Goal: Task Accomplishment & Management: Manage account settings

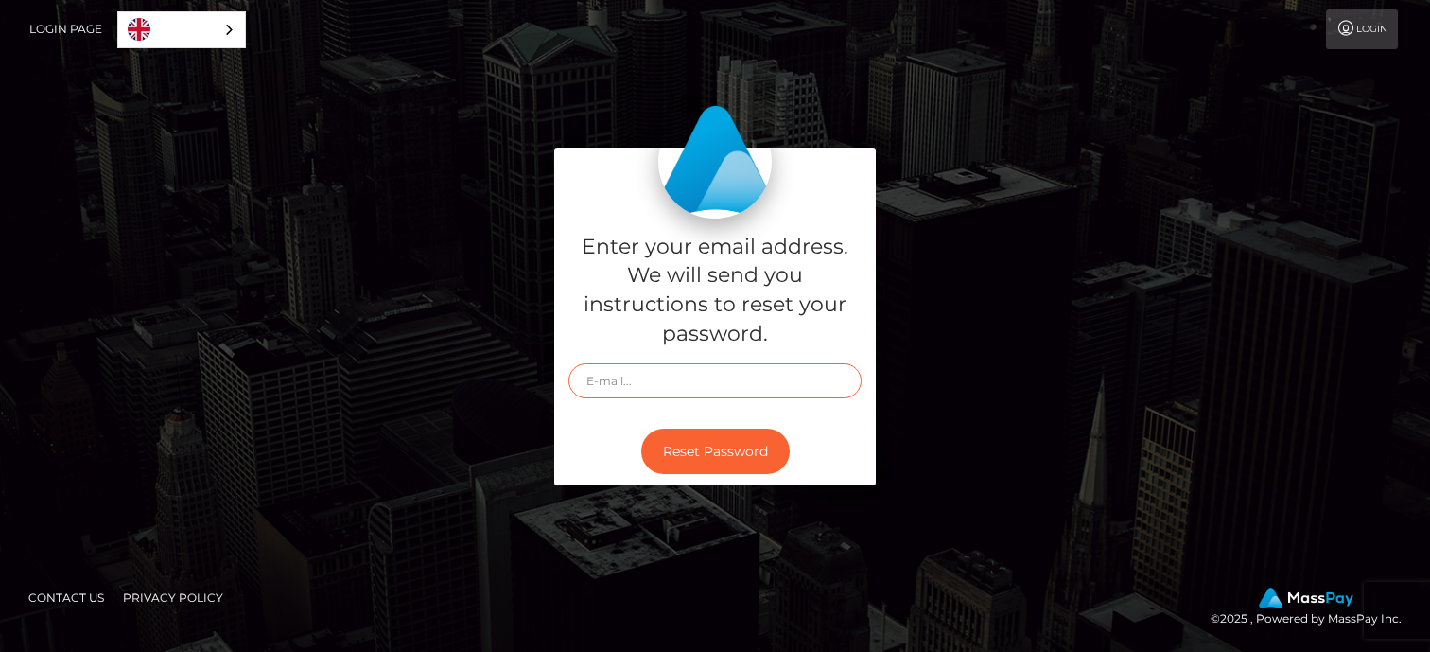
click at [606, 384] on input "text" at bounding box center [715, 380] width 293 height 35
type input "[EMAIL_ADDRESS][DOMAIN_NAME]"
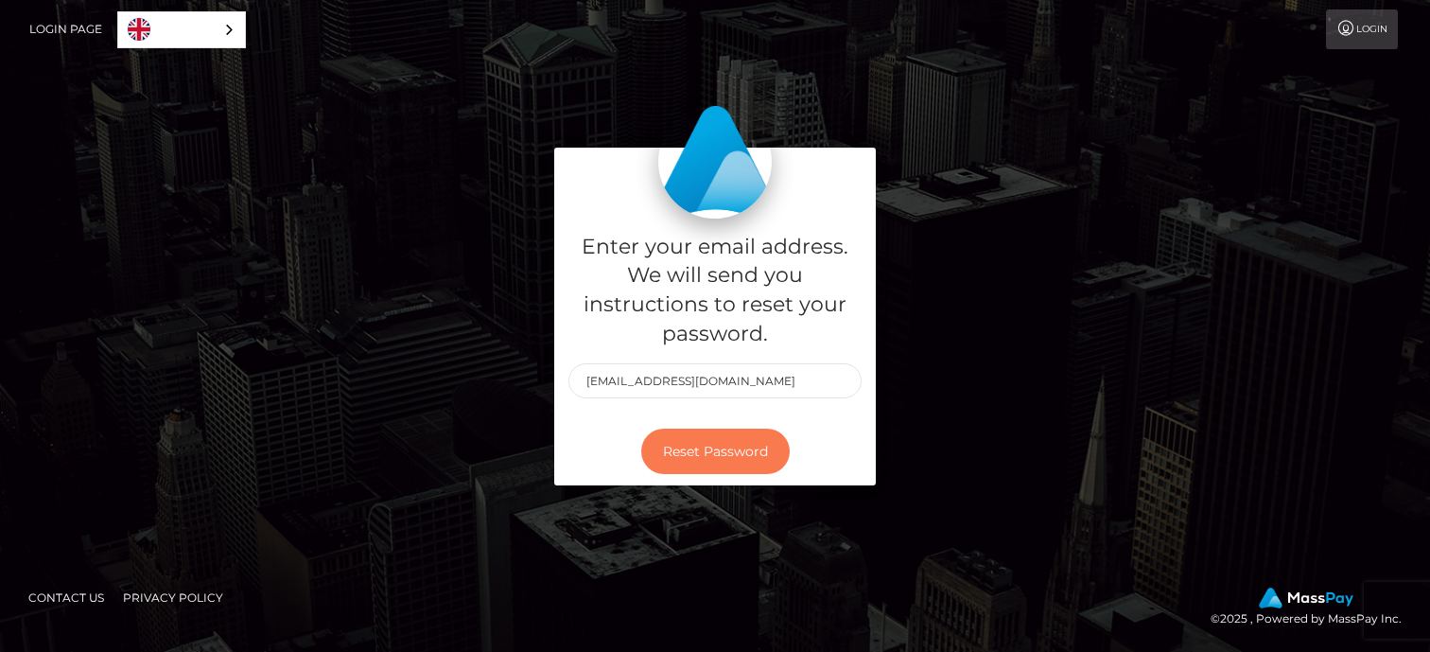
click at [693, 438] on button "Reset Password" at bounding box center [715, 452] width 149 height 46
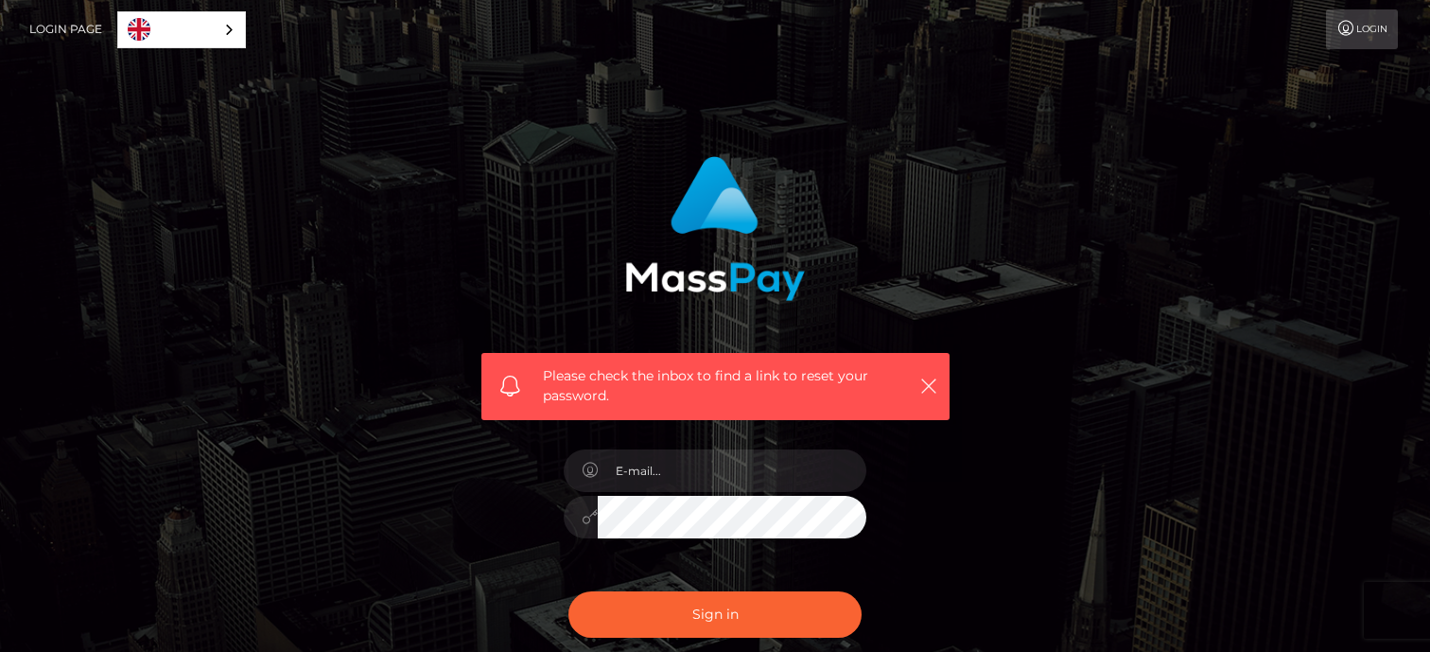
scroll to position [99, 0]
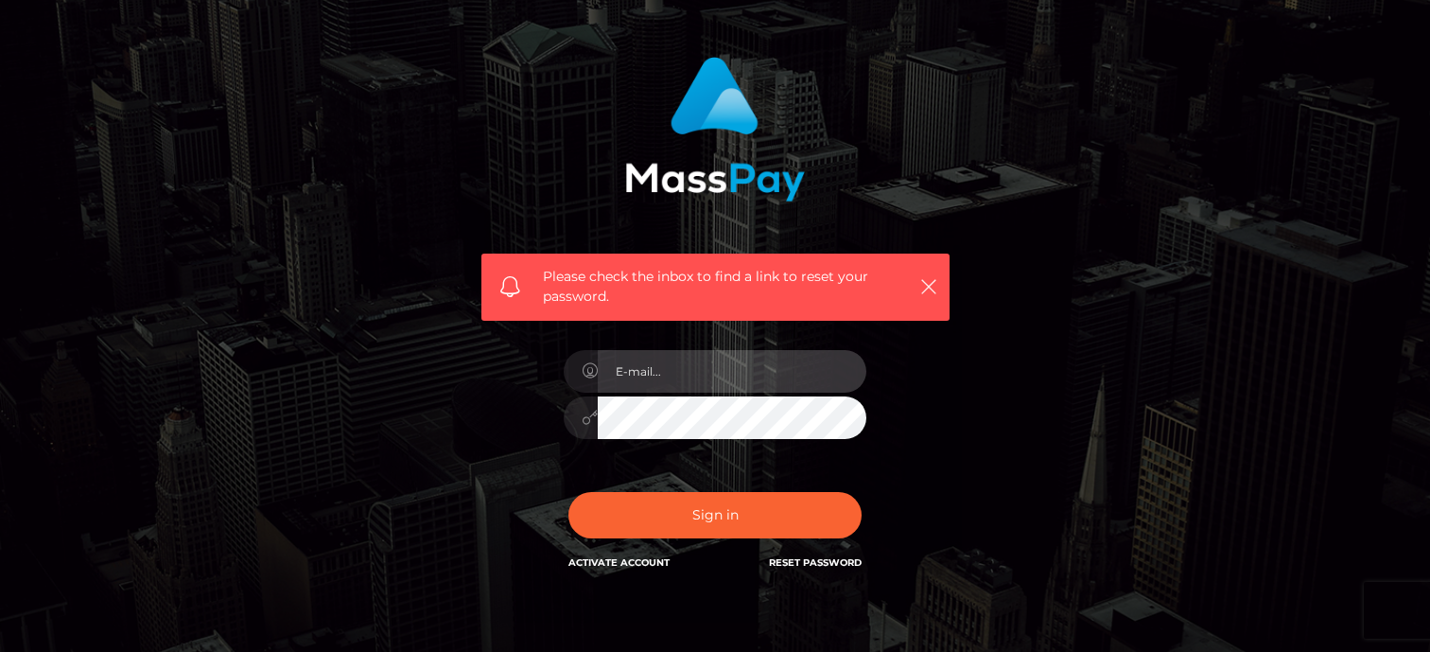
click at [726, 375] on input "email" at bounding box center [732, 371] width 269 height 43
type input "[EMAIL_ADDRESS][DOMAIN_NAME]"
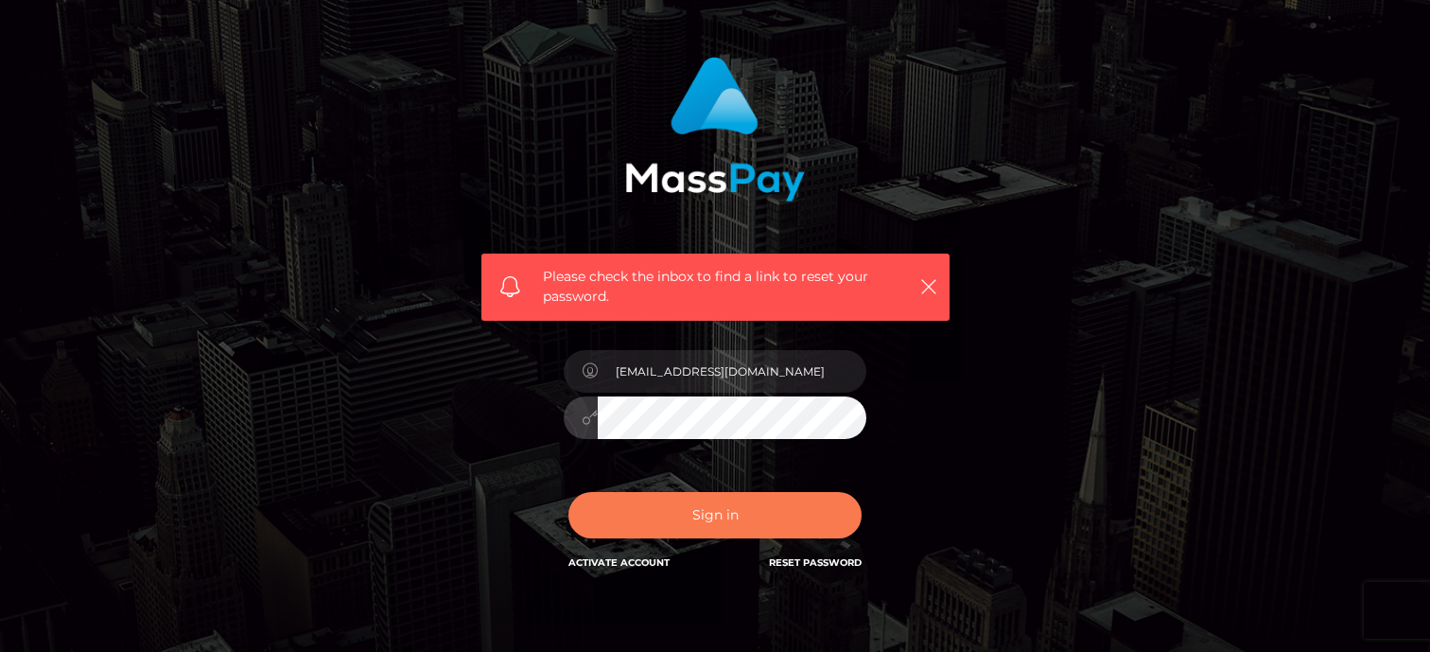
click at [697, 520] on button "Sign in" at bounding box center [715, 515] width 293 height 46
